Goal: Navigation & Orientation: Find specific page/section

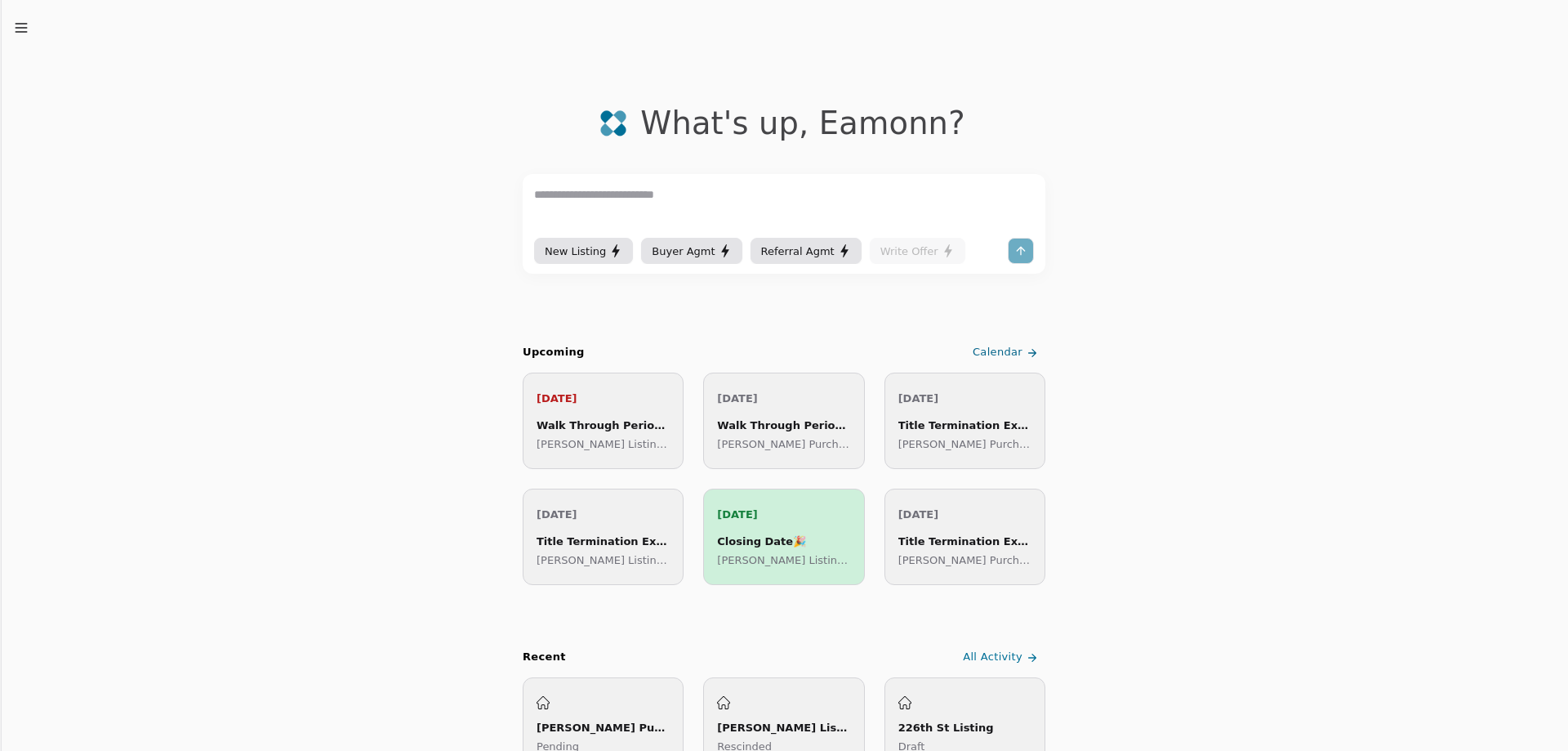
click at [26, 29] on icon "button" at bounding box center [21, 27] width 16 height 16
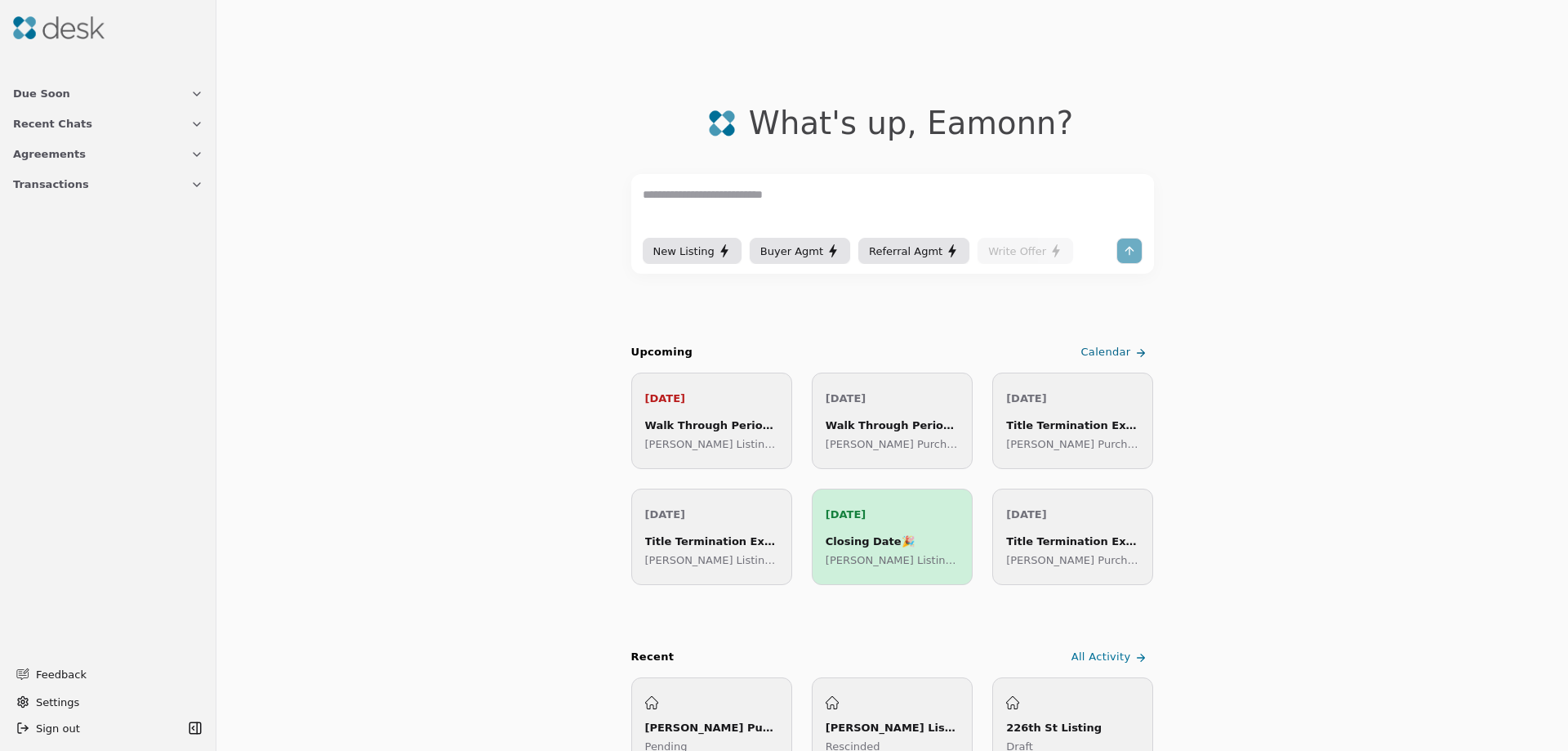
click at [51, 186] on span "Transactions" at bounding box center [51, 184] width 76 height 17
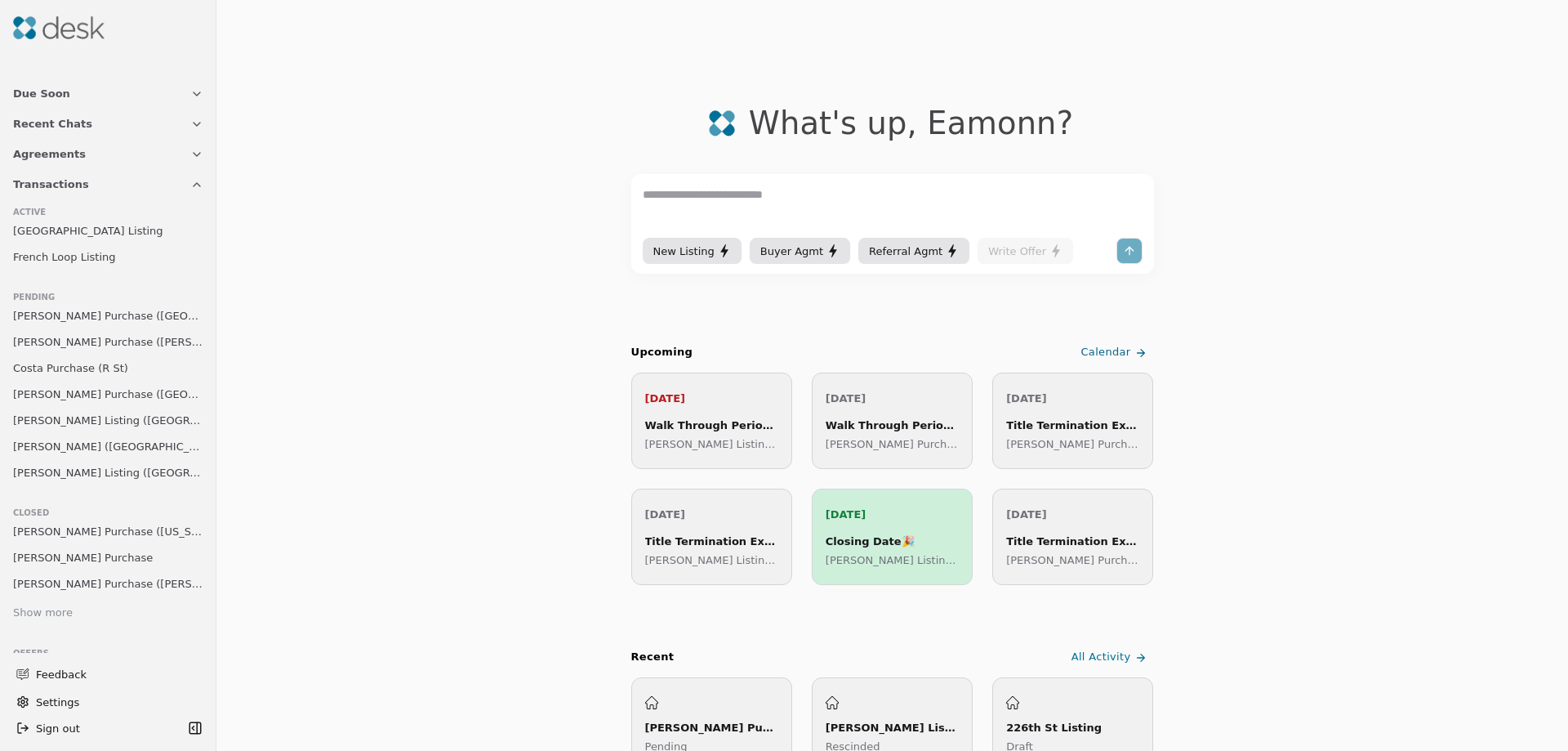
click at [79, 392] on span "[PERSON_NAME] Purchase ([GEOGRAPHIC_DATA])" at bounding box center [108, 394] width 190 height 17
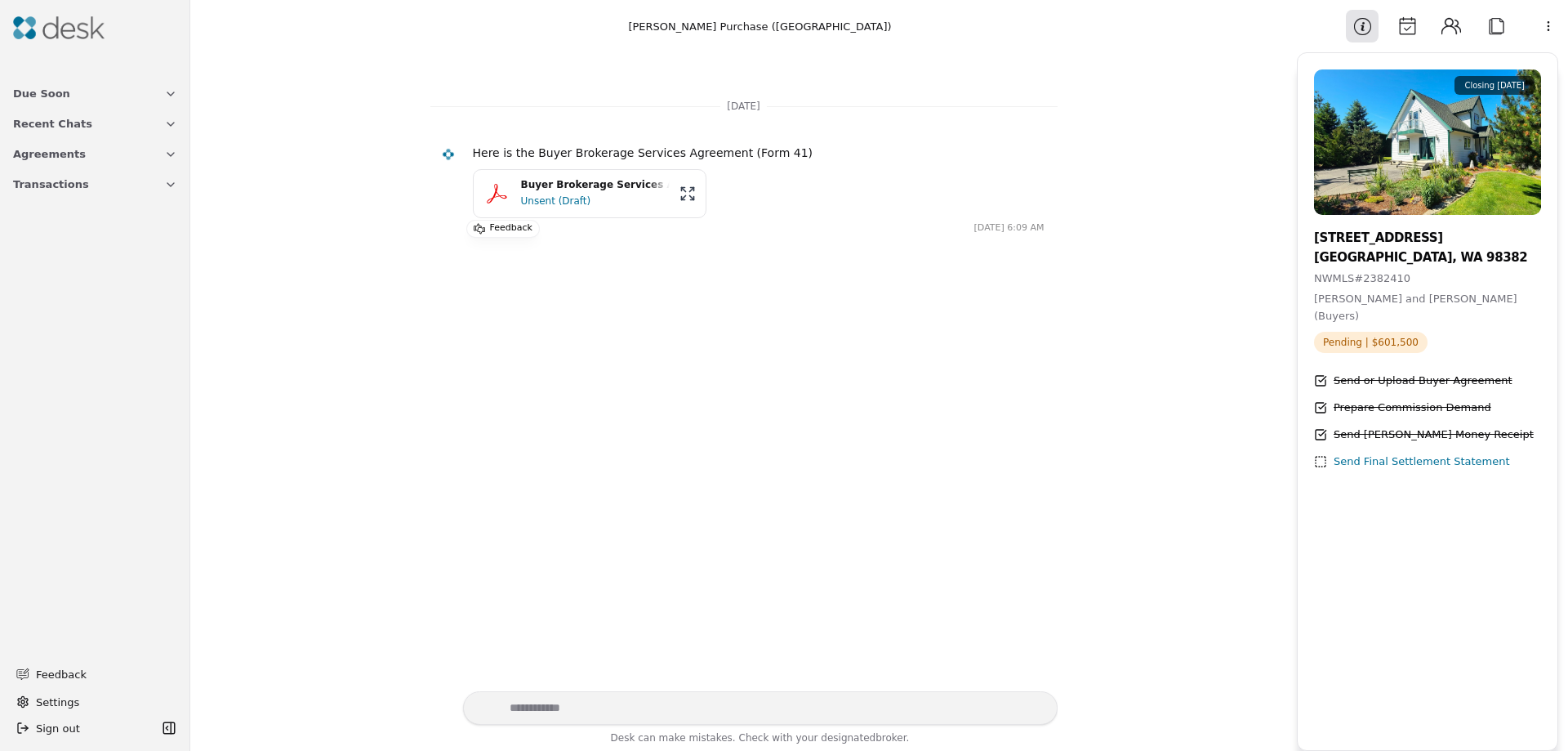
click at [173, 188] on icon "button" at bounding box center [171, 185] width 13 height 13
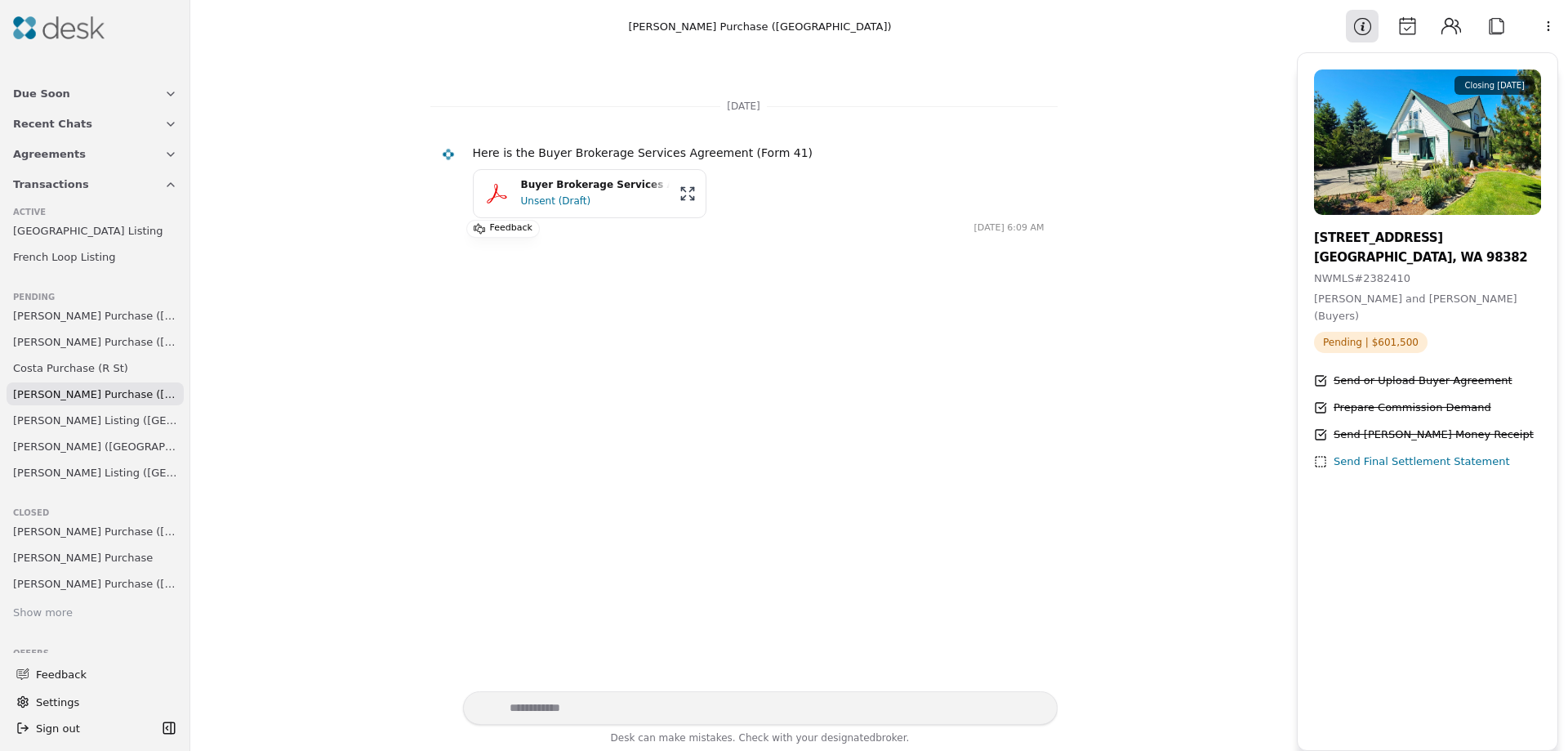
click at [69, 416] on span "[PERSON_NAME] Listing ([GEOGRAPHIC_DATA])" at bounding box center [95, 420] width 164 height 17
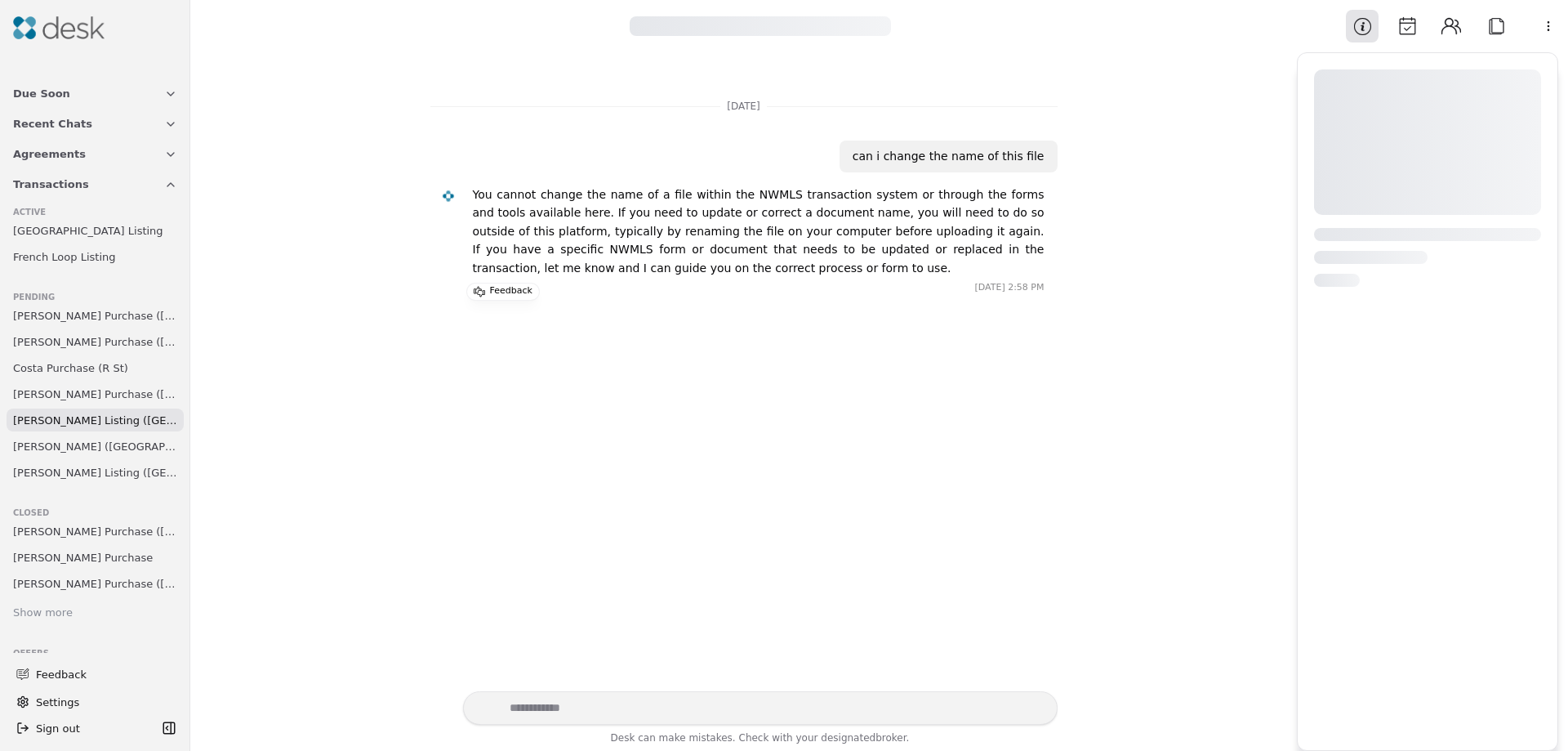
scroll to position [88, 0]
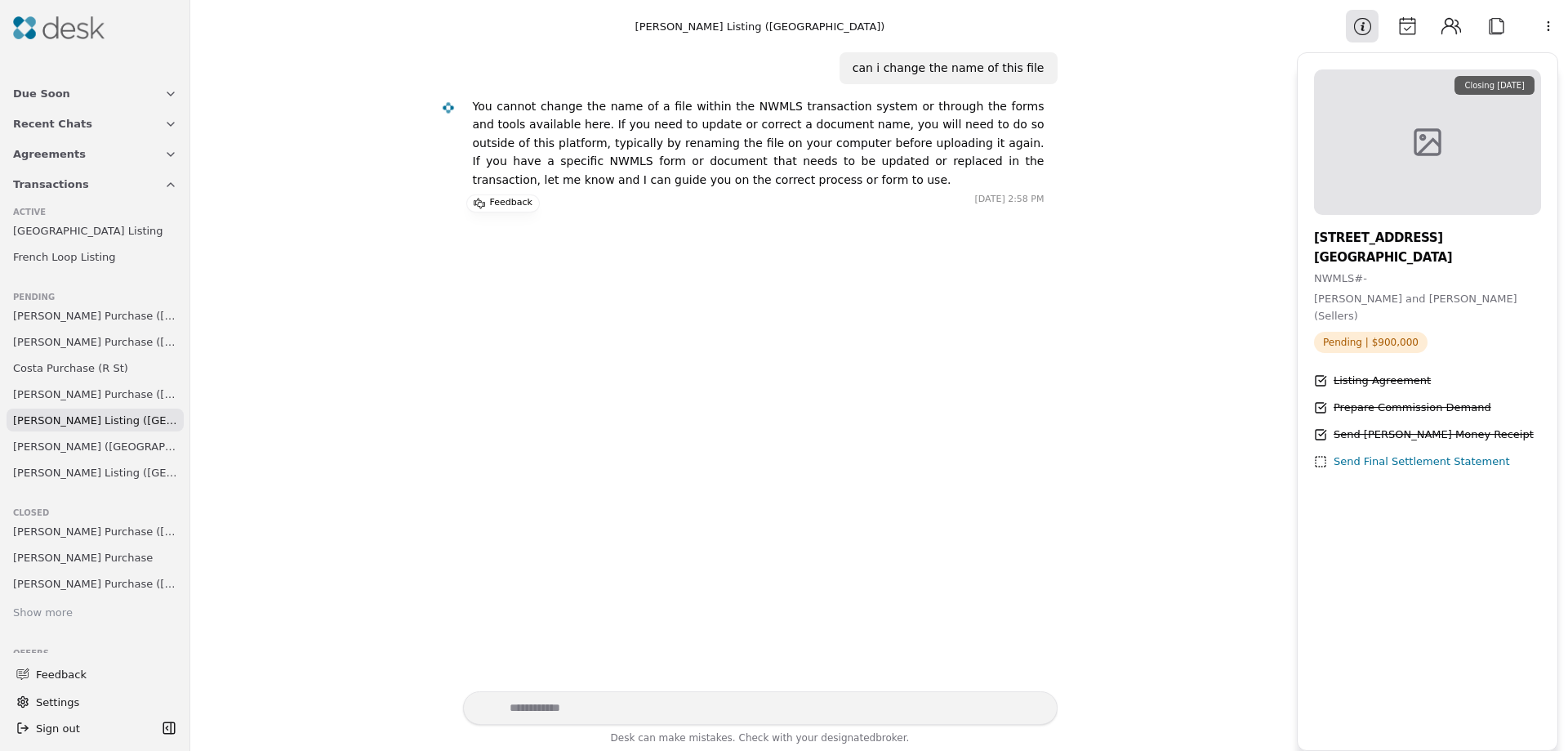
click at [66, 443] on span "[PERSON_NAME] ([GEOGRAPHIC_DATA])" at bounding box center [95, 446] width 164 height 17
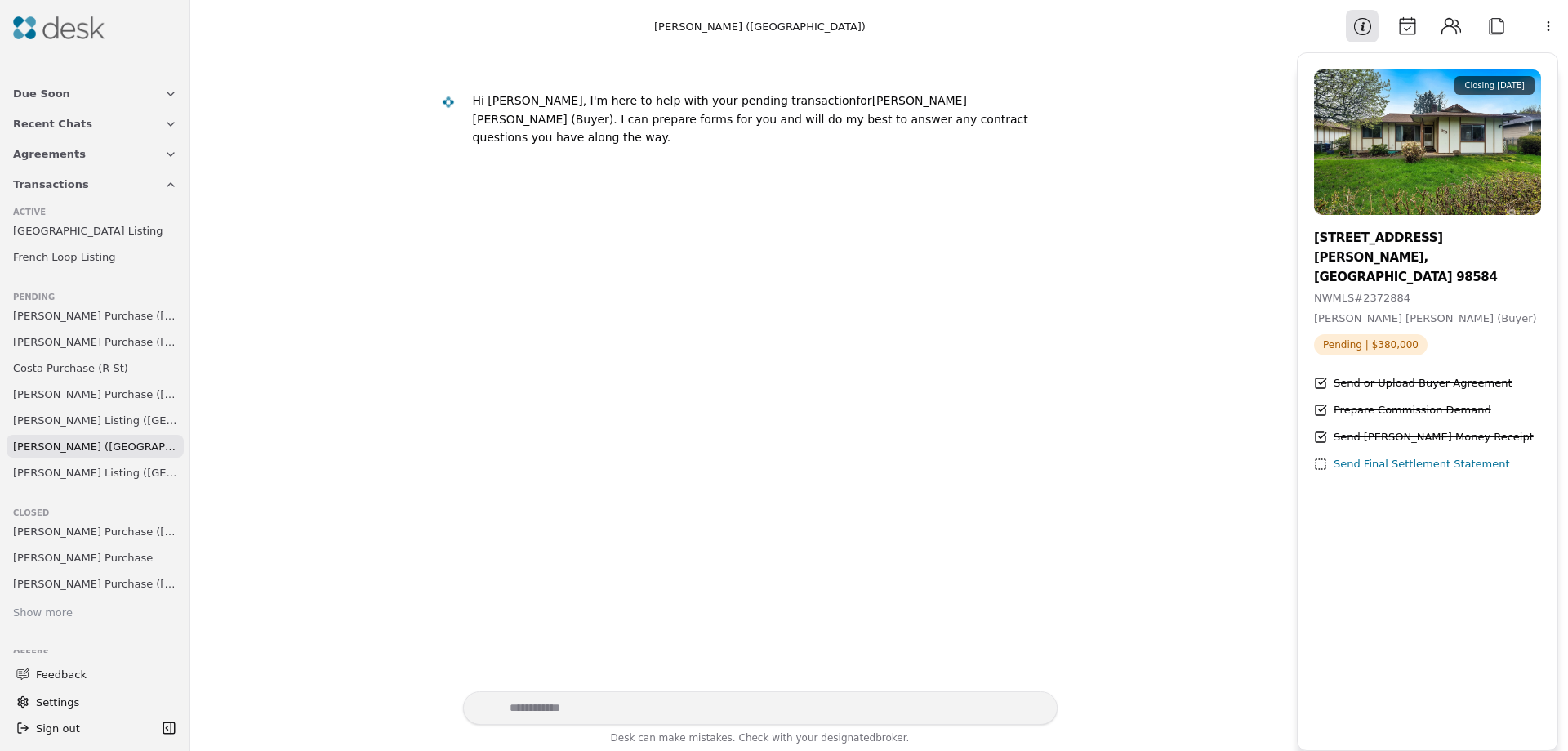
click at [66, 471] on span "[PERSON_NAME] Listing ([GEOGRAPHIC_DATA])" at bounding box center [95, 472] width 164 height 17
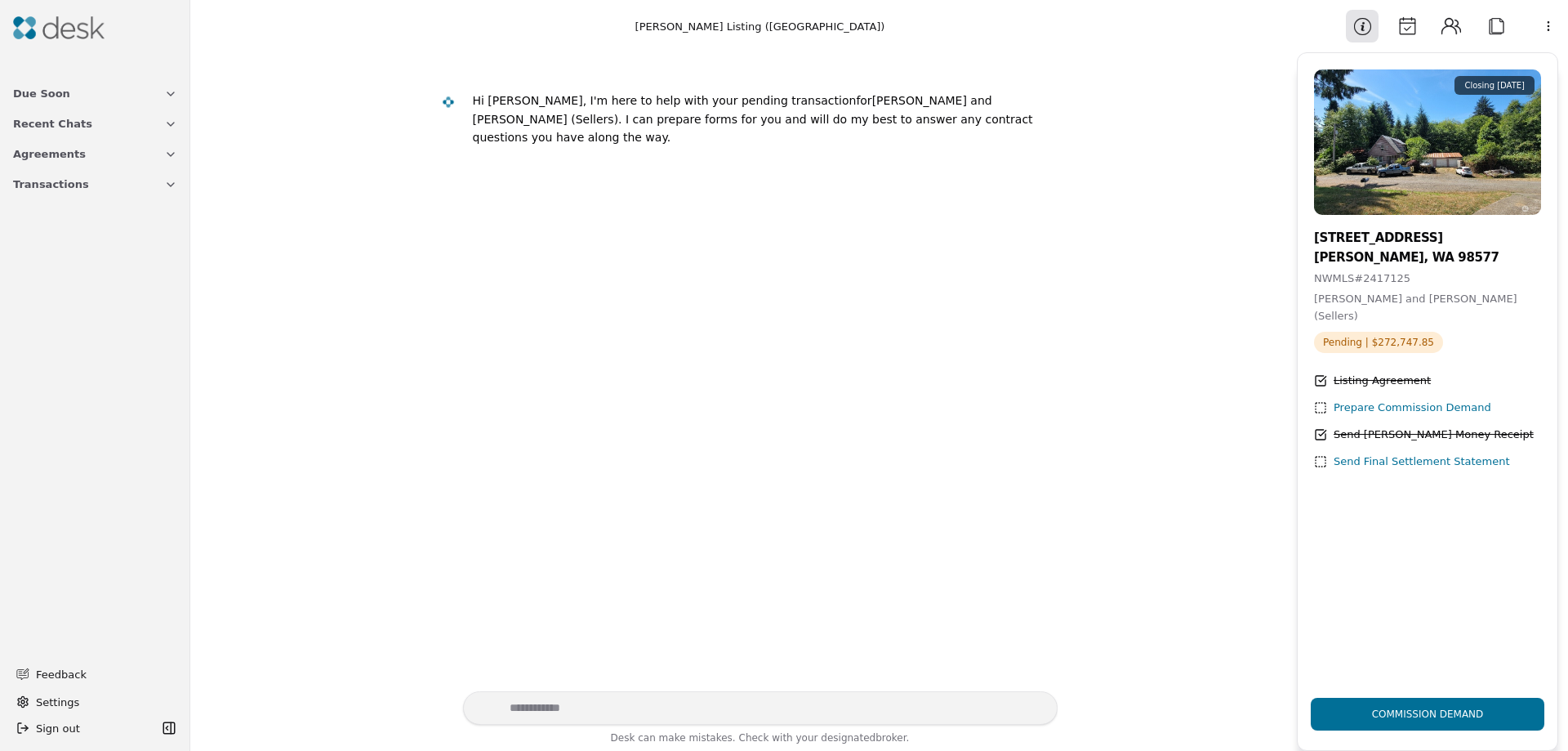
click at [173, 181] on icon "button" at bounding box center [171, 185] width 13 height 13
